Goal: Information Seeking & Learning: Find specific fact

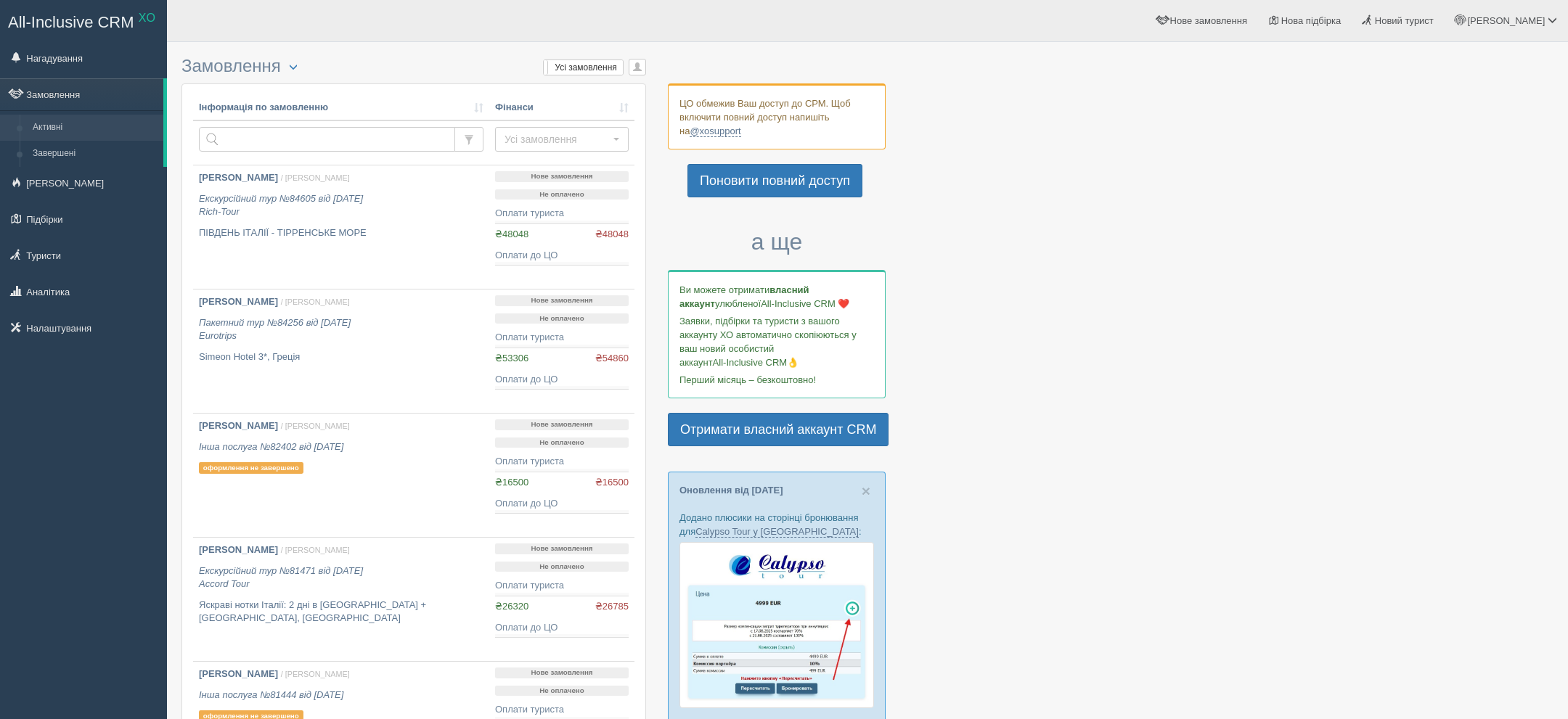
click at [279, 155] on td at bounding box center [341, 142] width 297 height 45
click at [279, 115] on th "Інформація по замовленню" at bounding box center [341, 108] width 297 height 26
click at [279, 130] on input "text" at bounding box center [327, 139] width 256 height 25
type input "базавлук"
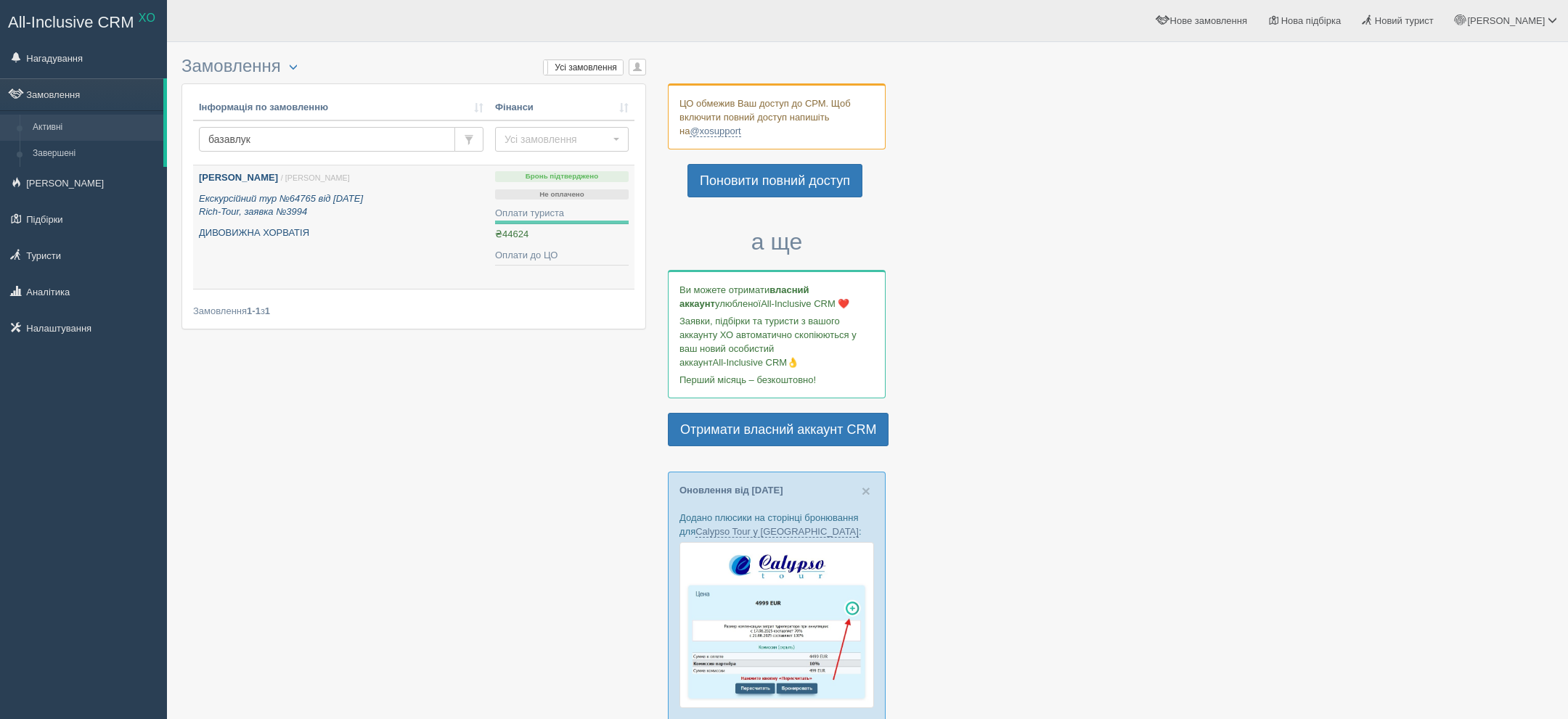
click at [389, 211] on p "Екскурсійний тур №64765 від 07.12.2024 Rich-Tour, заявка №3994" at bounding box center [341, 205] width 285 height 26
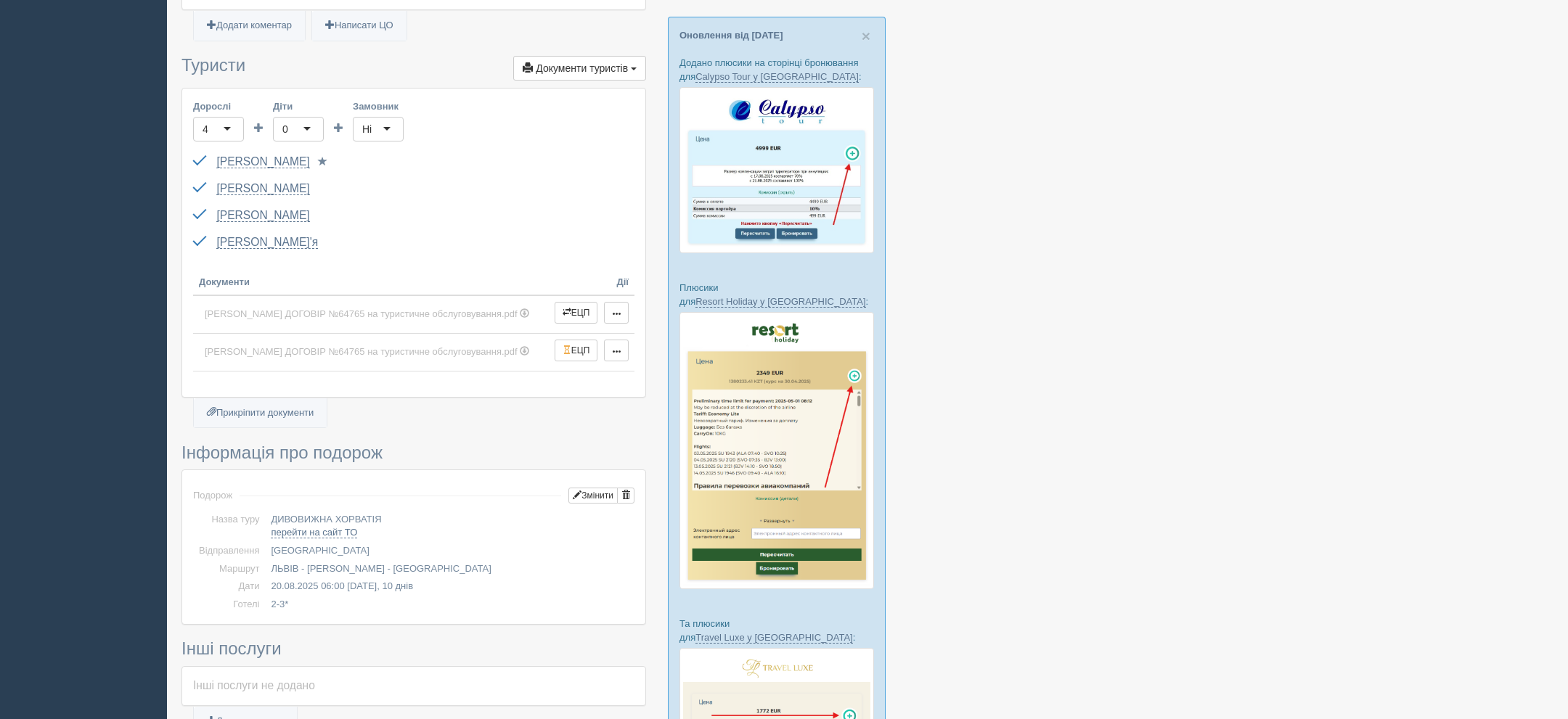
scroll to position [600, 0]
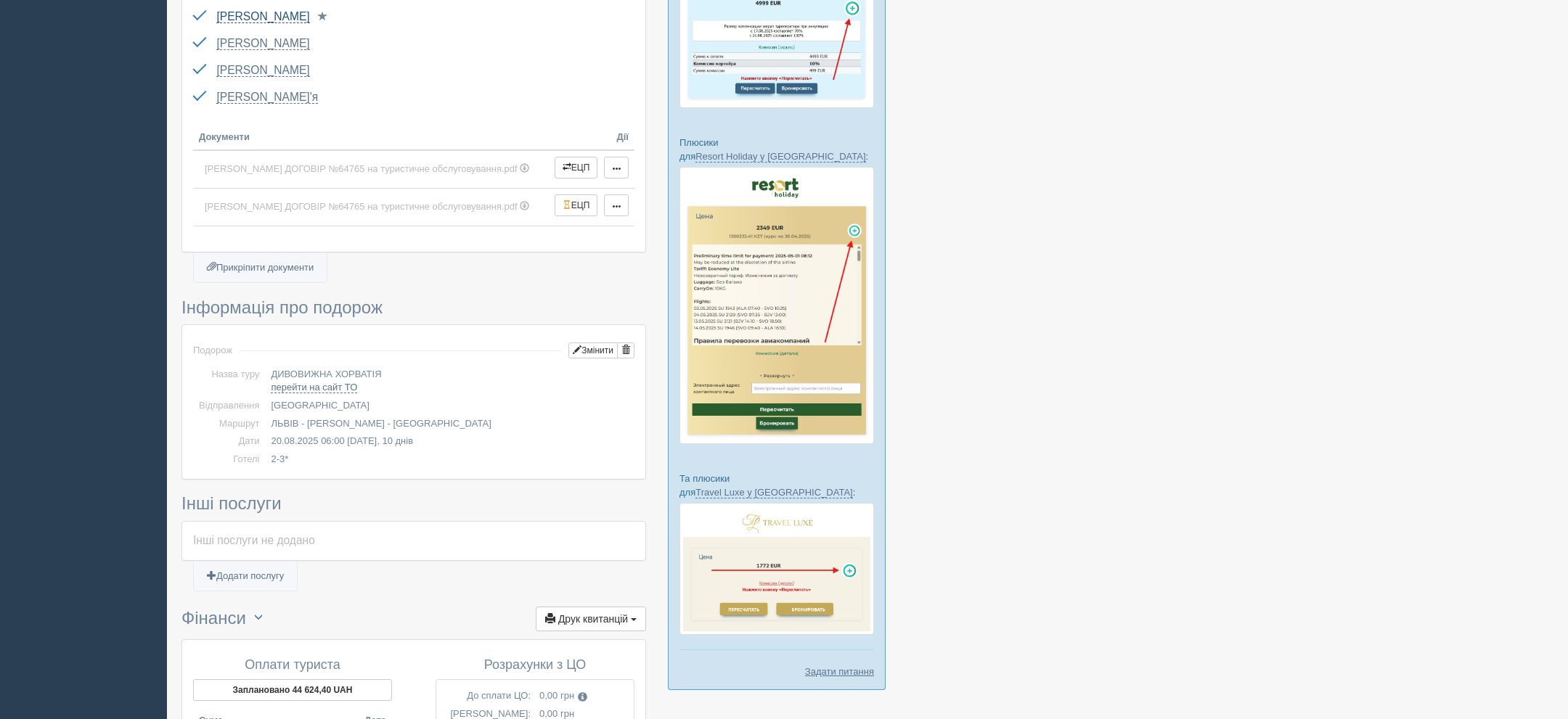
click at [303, 16] on link "[PERSON_NAME]" at bounding box center [263, 16] width 93 height 13
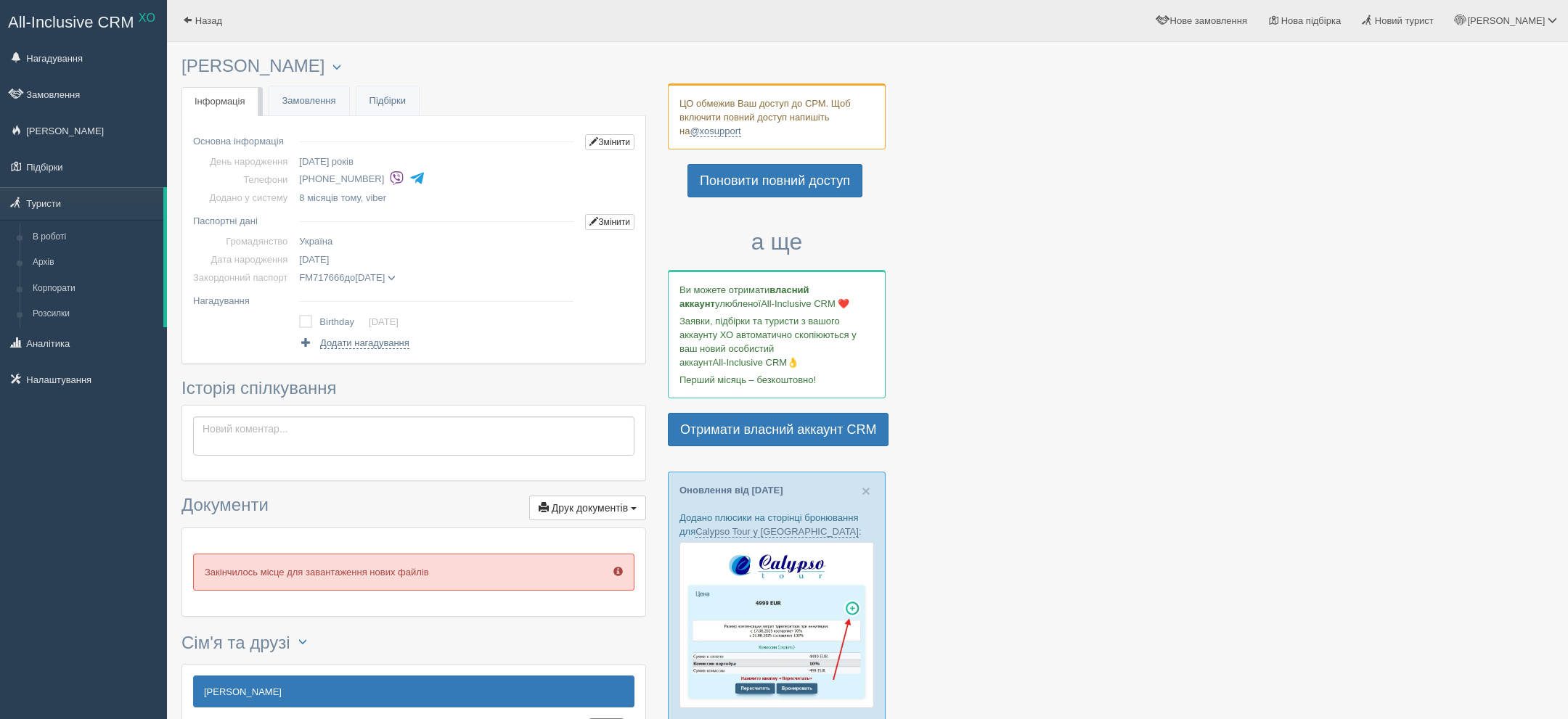
click at [395, 278] on span at bounding box center [392, 278] width 8 height 8
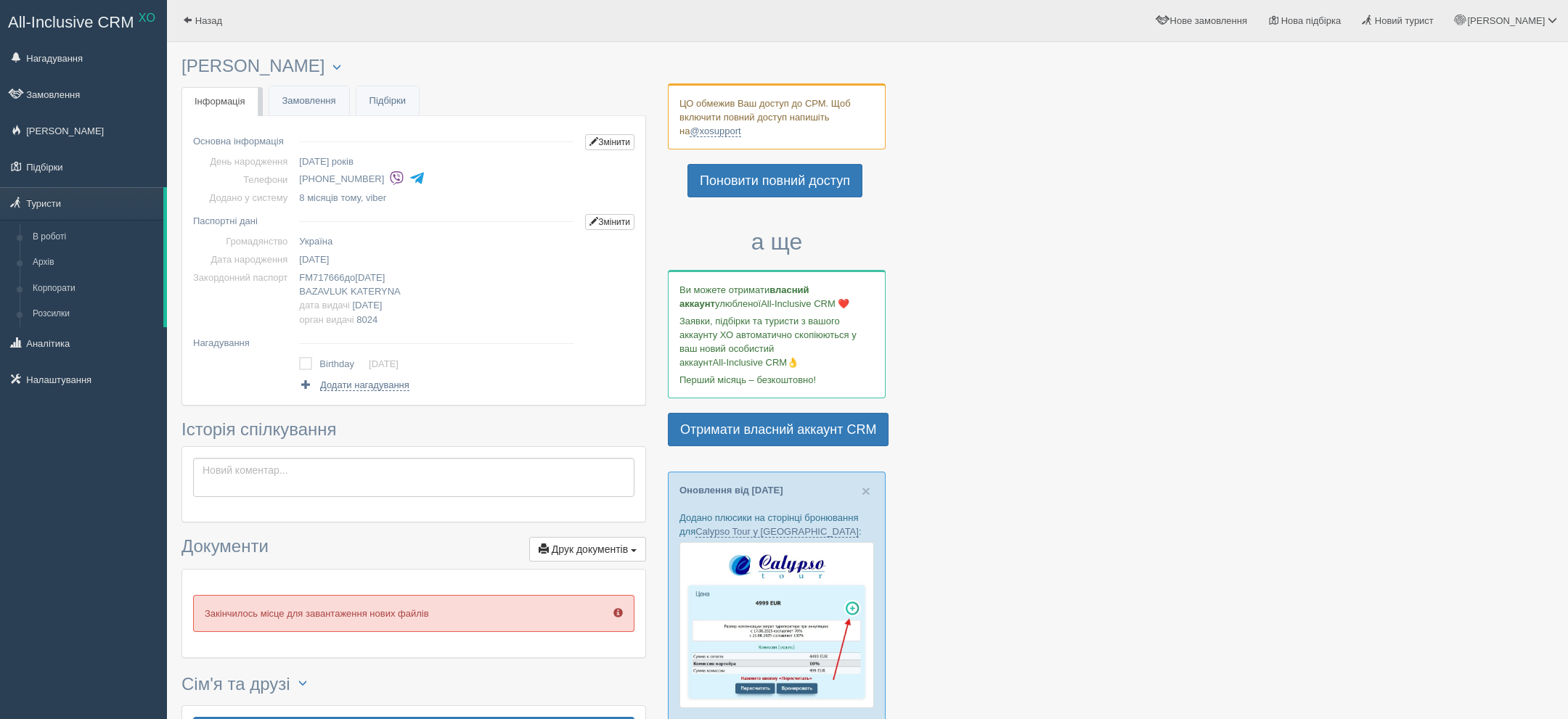
click at [329, 260] on span "[DATE]" at bounding box center [314, 259] width 30 height 11
click at [329, 254] on span "[DATE]" at bounding box center [314, 259] width 30 height 11
click at [329, 254] on span "08.12.1984" at bounding box center [314, 259] width 30 height 11
copy span "08.12.1984"
click at [342, 278] on span "FM717666" at bounding box center [321, 277] width 45 height 11
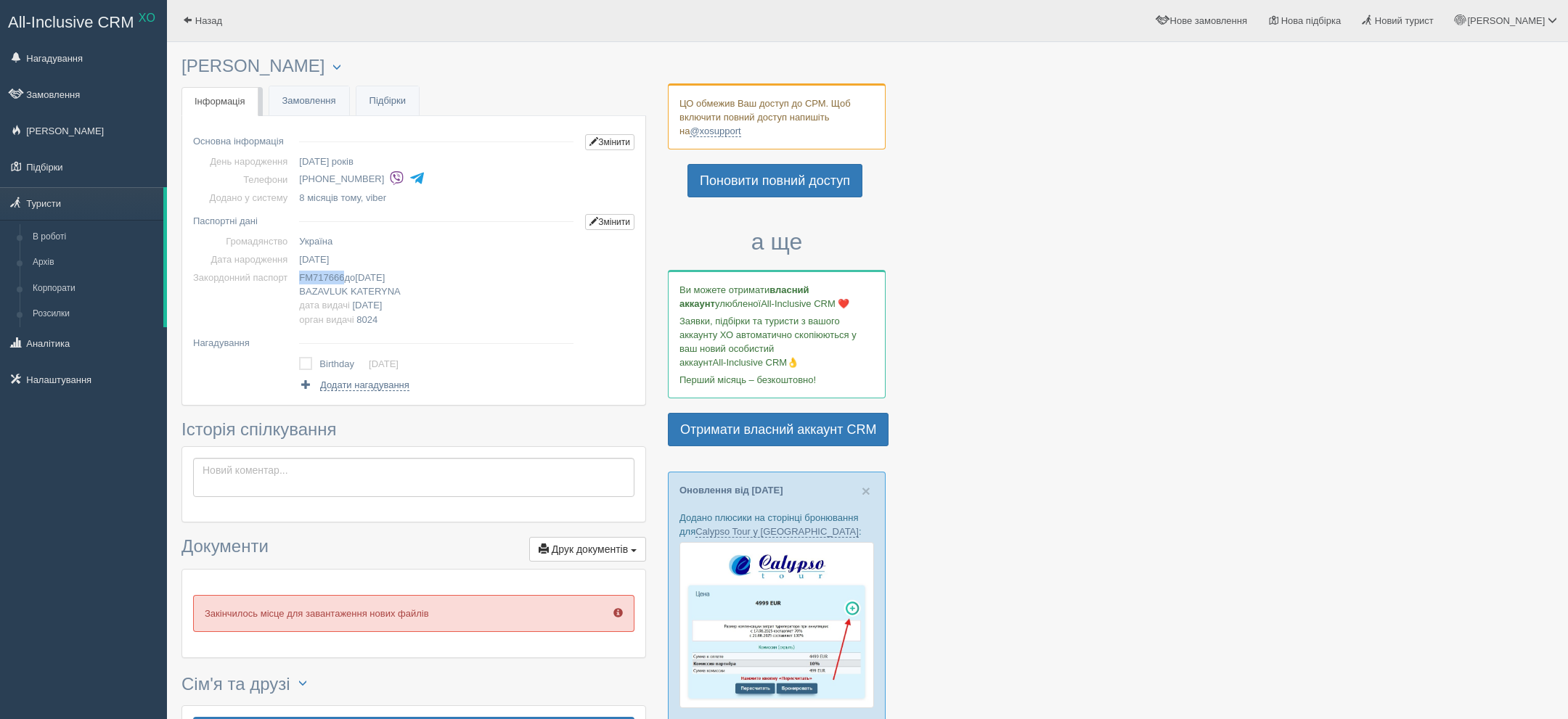
copy span "FM717666"
click at [340, 295] on span "BAZAVLUK" at bounding box center [323, 291] width 48 height 11
copy span "BAZAVLUK"
click at [400, 286] on span "KATERYNA" at bounding box center [375, 291] width 50 height 11
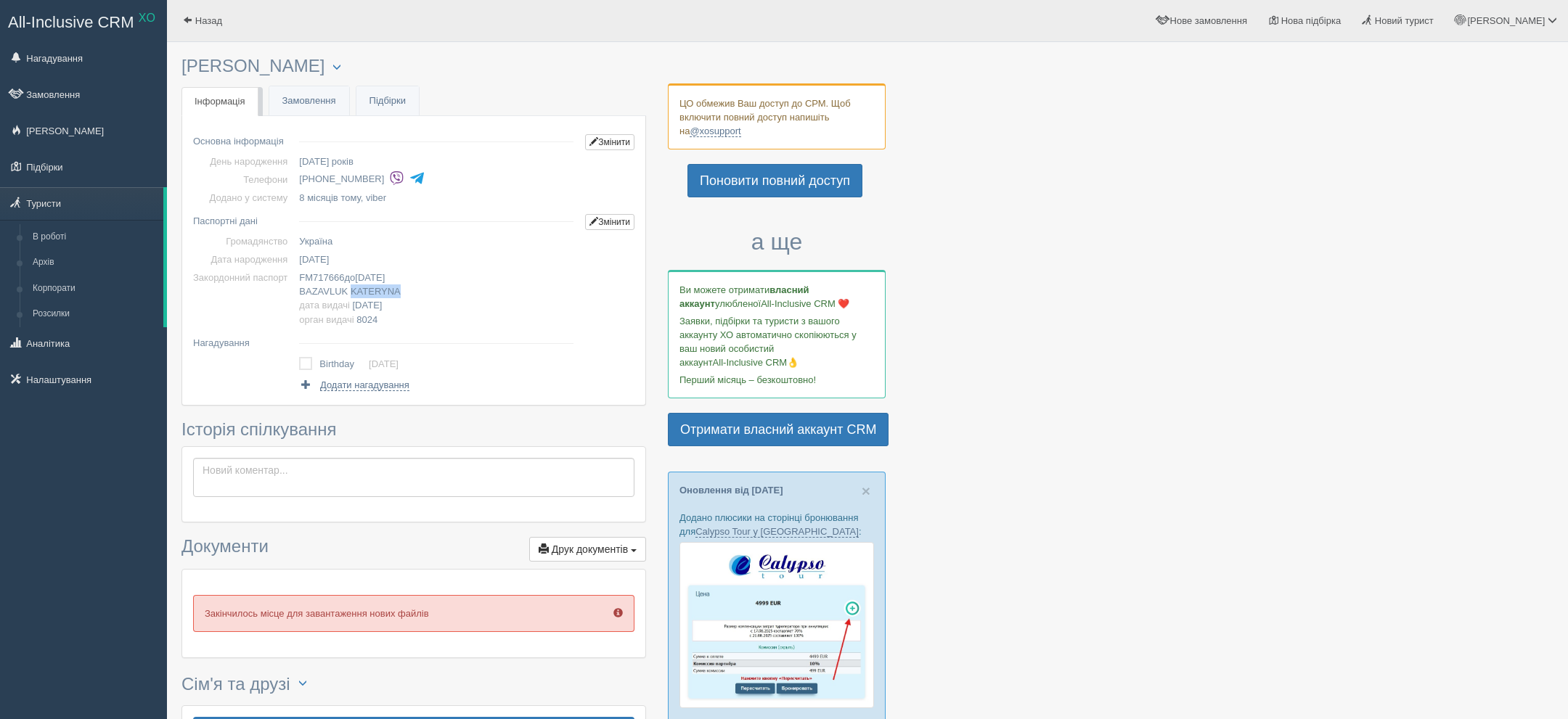
copy span "KATERYNA"
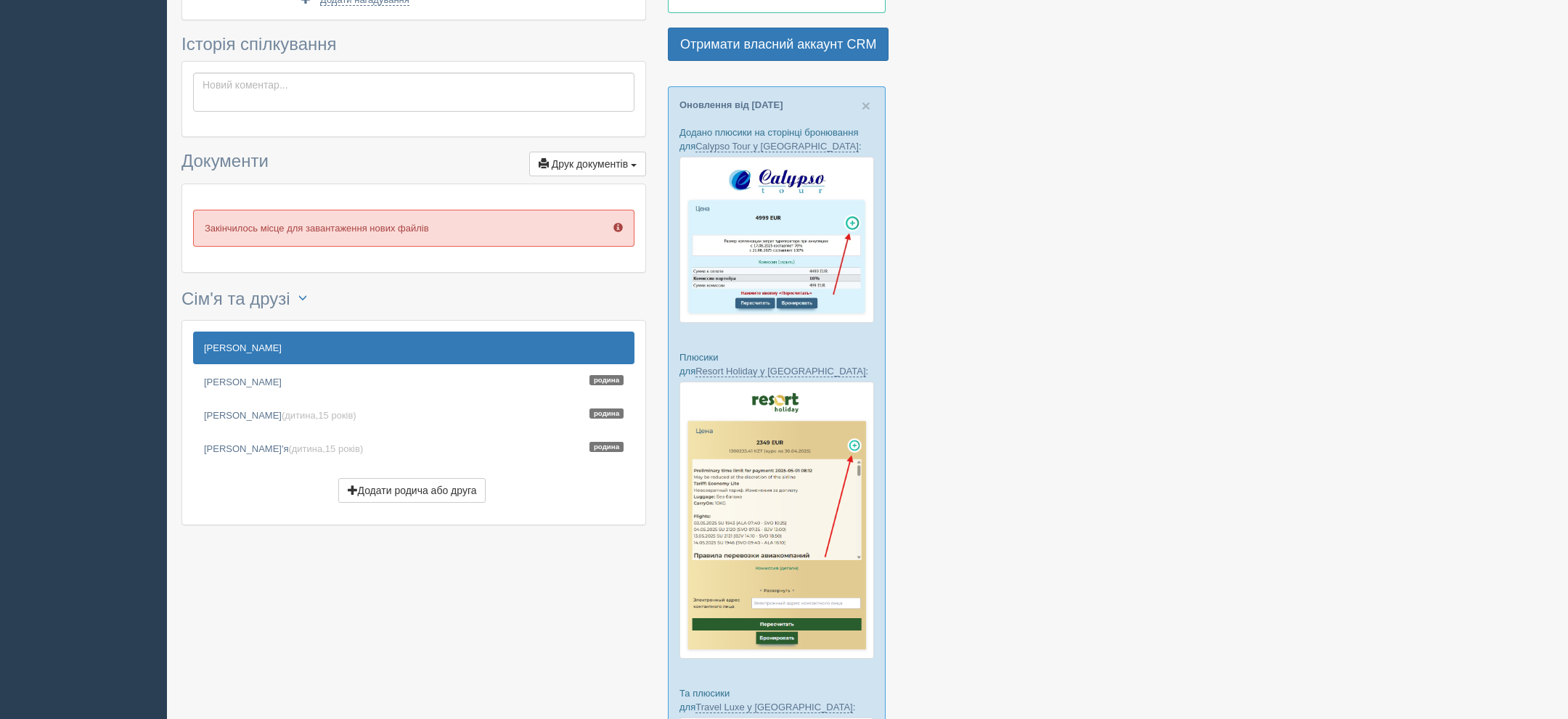
scroll to position [622, 0]
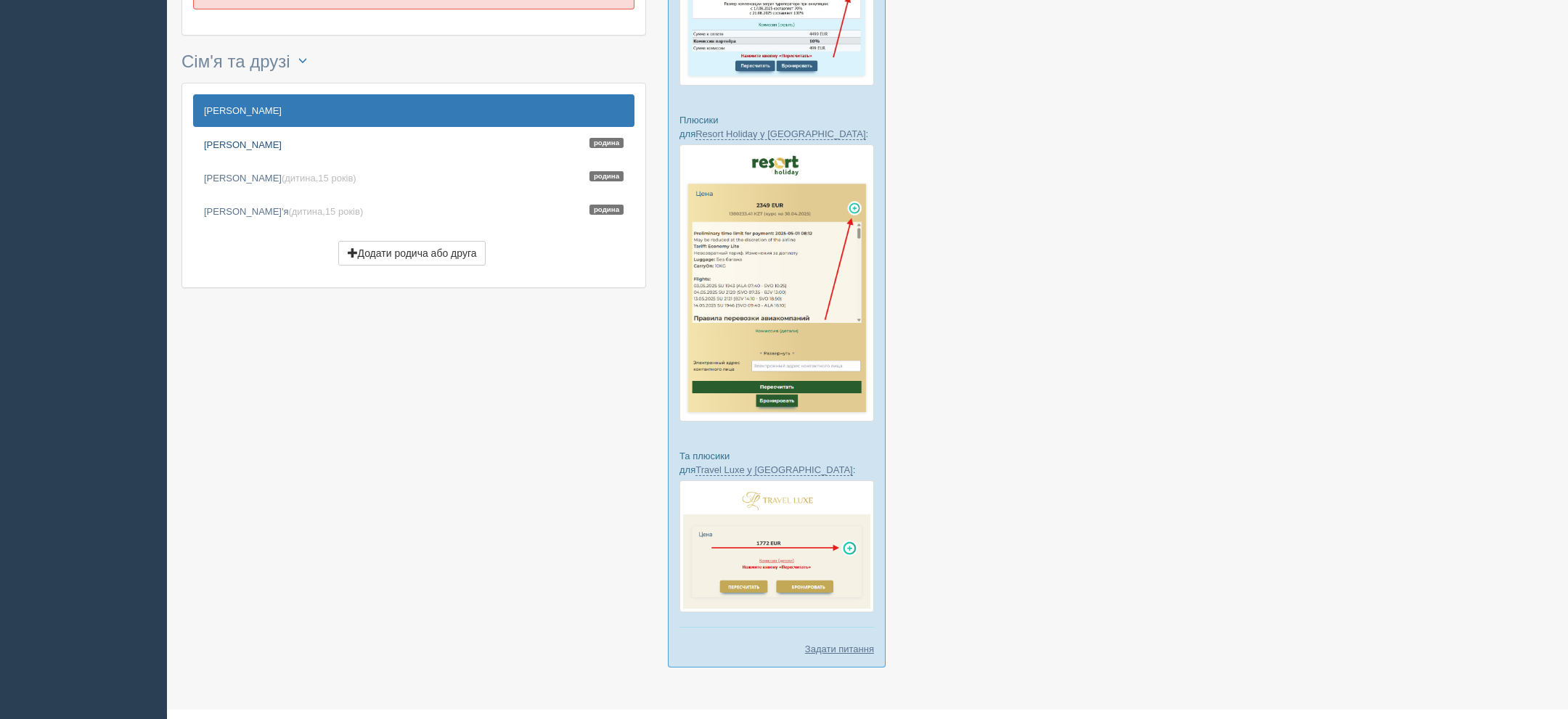
click at [303, 139] on link "Пархоменко Світлана Родина" at bounding box center [414, 144] width 442 height 32
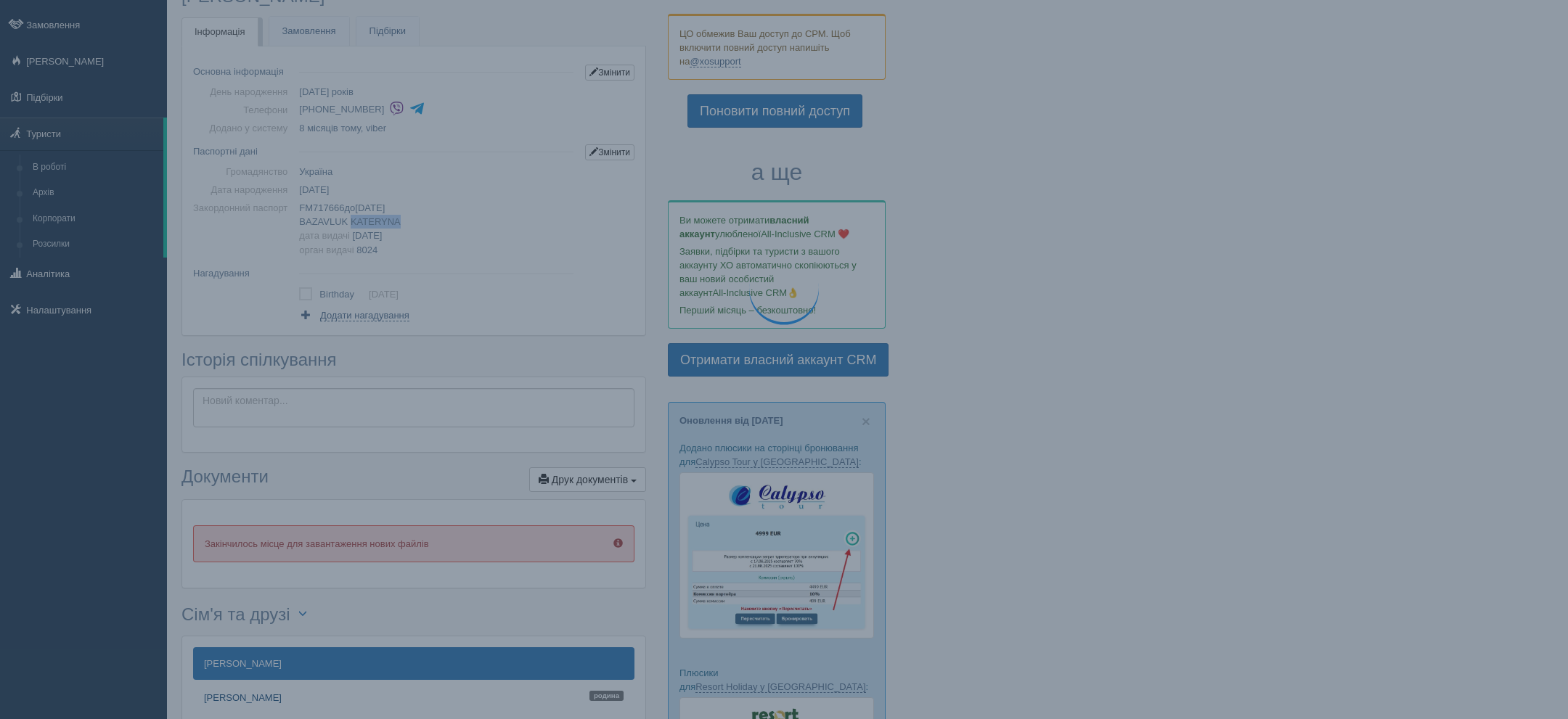
scroll to position [0, 0]
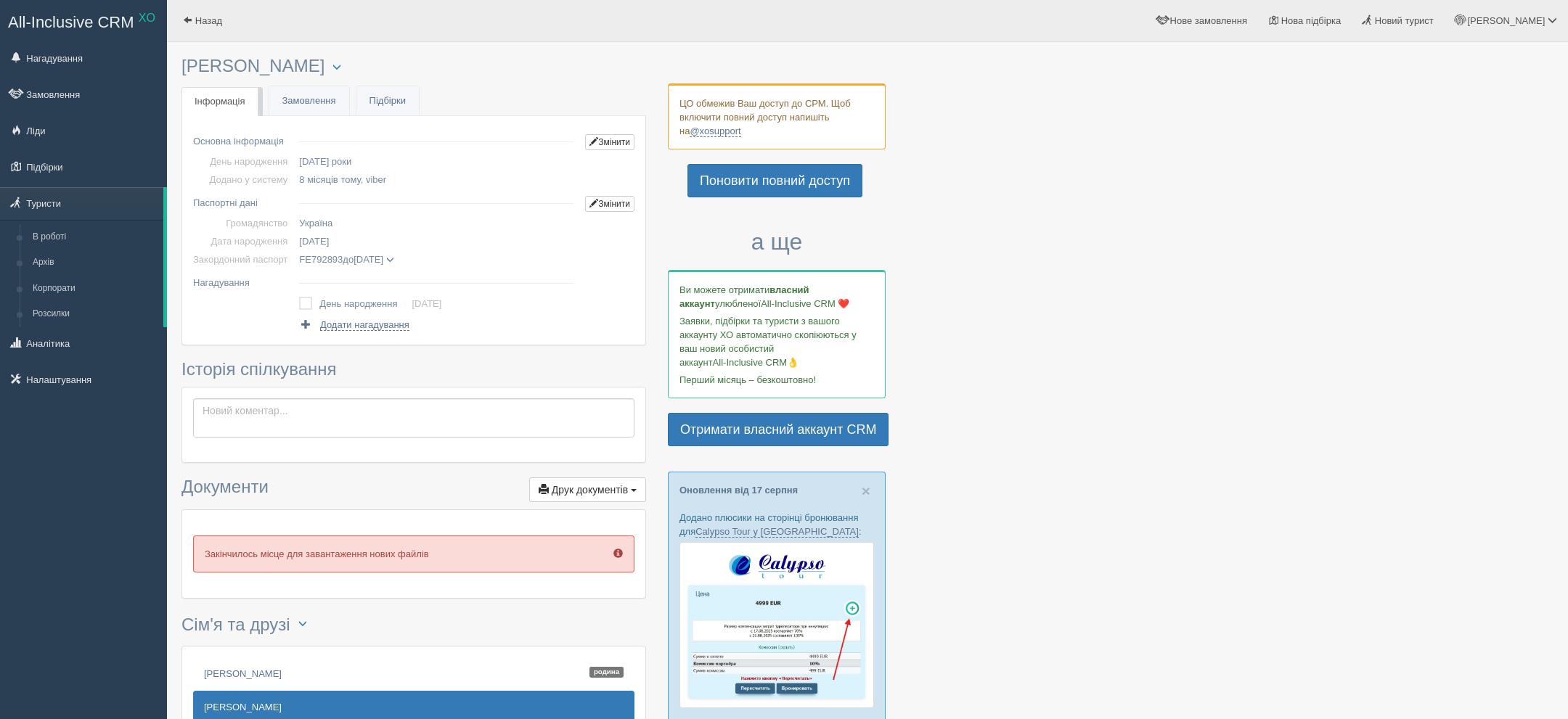
click at [329, 240] on span "[DATE]" at bounding box center [314, 242] width 30 height 11
click at [383, 256] on span "[DATE]" at bounding box center [368, 259] width 30 height 11
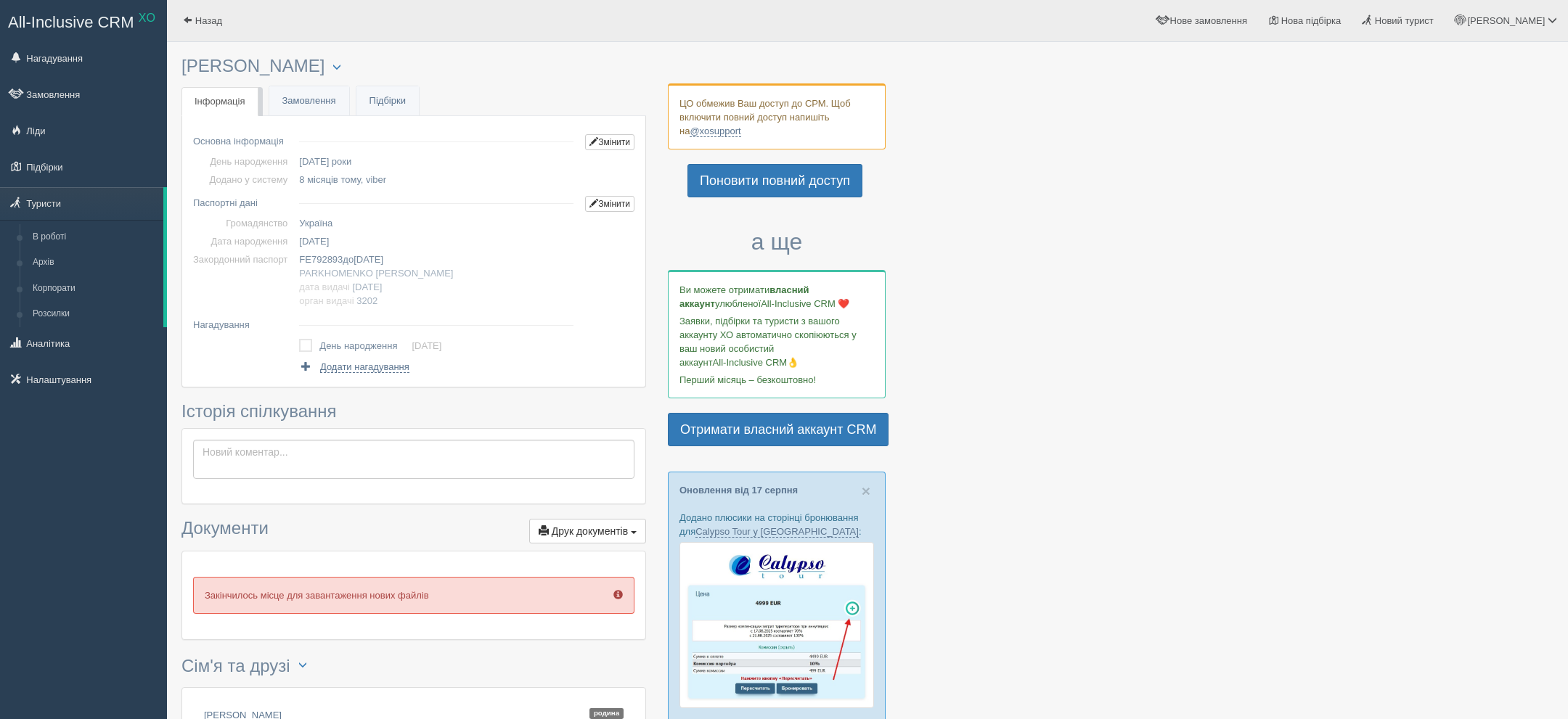
click at [420, 257] on td "FE792893 до [DATE] [PERSON_NAME] дата видачі [DATE] орган видачі 3202" at bounding box center [435, 279] width 286 height 59
click at [366, 268] on span "PARKHOMENKO" at bounding box center [336, 274] width 74 height 11
copy span "PARKHOMENKO"
click at [399, 271] on span "[PERSON_NAME]" at bounding box center [414, 274] width 78 height 11
click at [398, 271] on span "[PERSON_NAME]" at bounding box center [414, 274] width 78 height 11
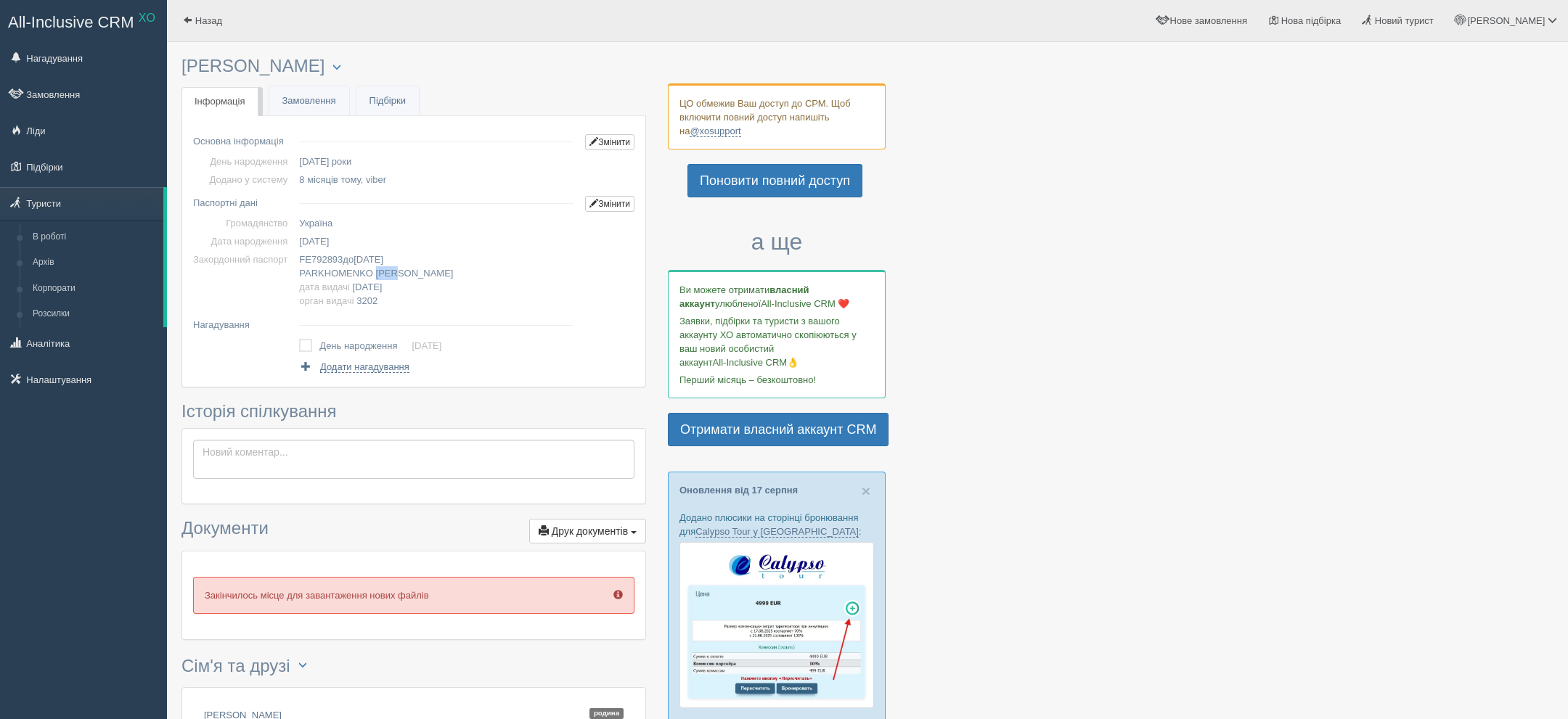
copy span "SVIT"
click at [398, 271] on span "[PERSON_NAME]" at bounding box center [414, 274] width 78 height 11
copy span "[PERSON_NAME]"
click at [342, 263] on span "FE792893" at bounding box center [321, 259] width 44 height 11
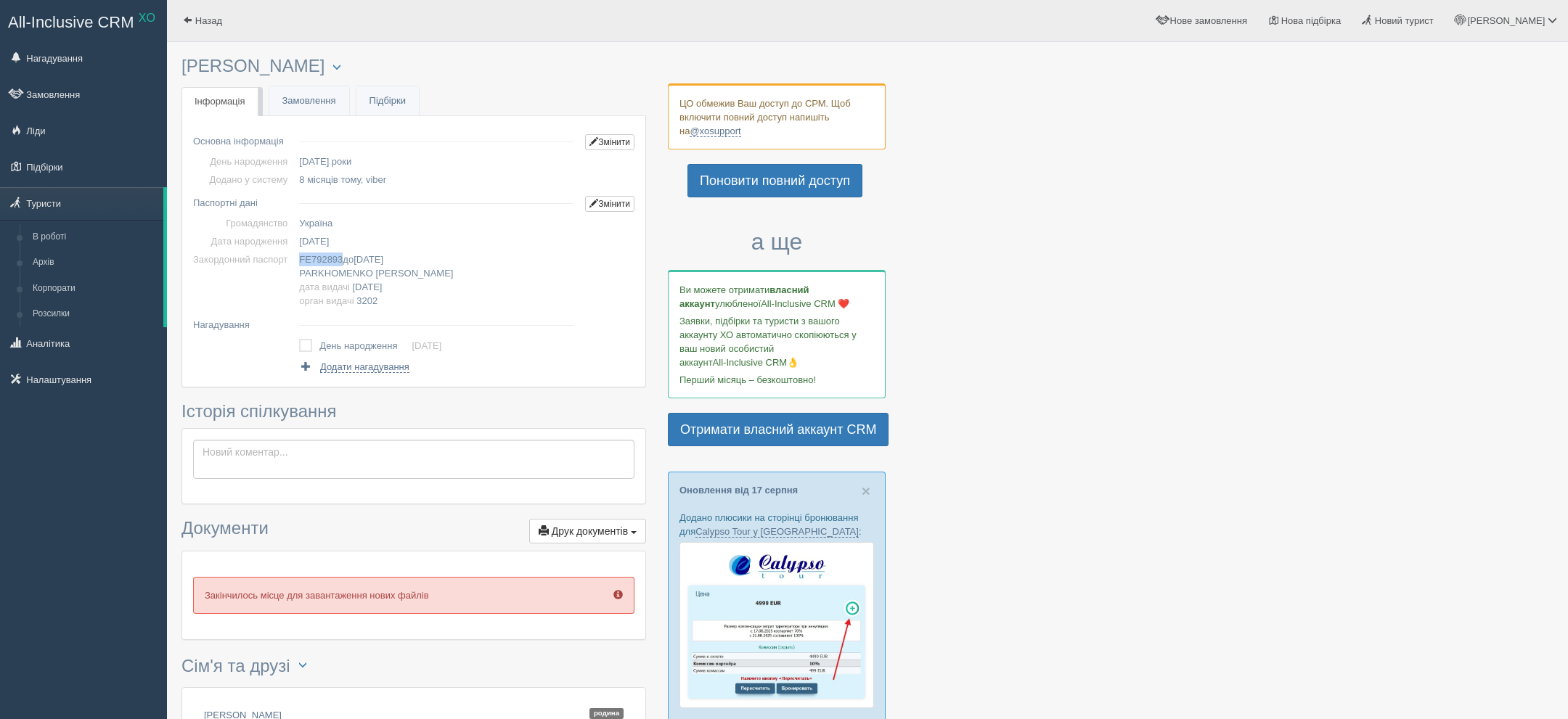
copy span "FE792893"
